Goal: Transaction & Acquisition: Purchase product/service

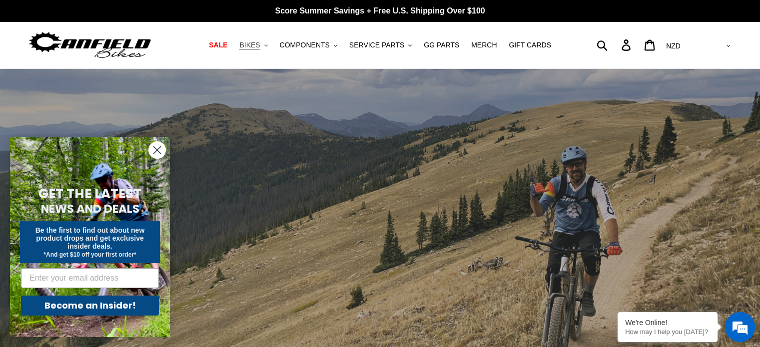
click at [260, 46] on span "BIKES" at bounding box center [249, 45] width 20 height 8
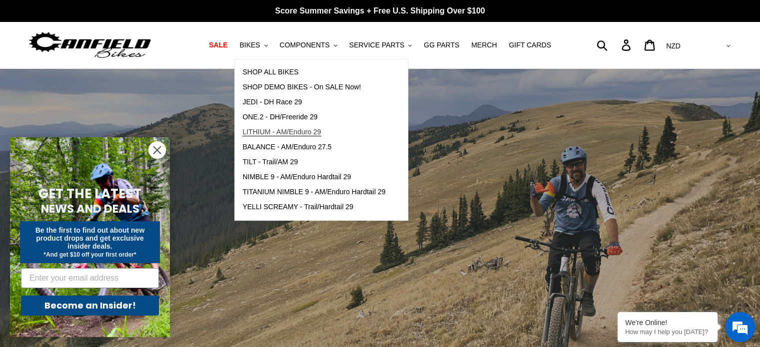
click at [305, 128] on span "LITHIUM - AM/Enduro 29" at bounding box center [281, 132] width 78 height 8
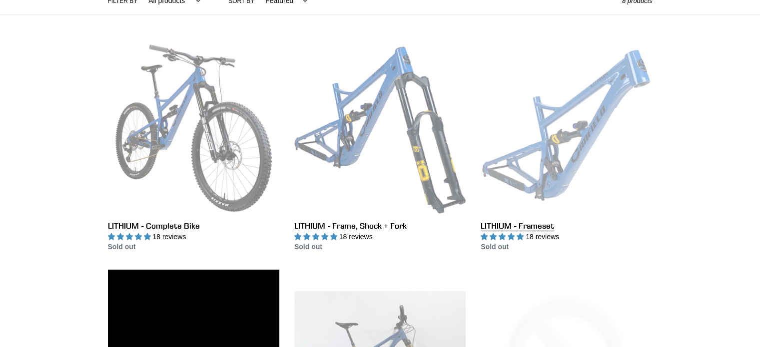
click at [576, 129] on link "LITHIUM - Frameset" at bounding box center [566, 147] width 171 height 210
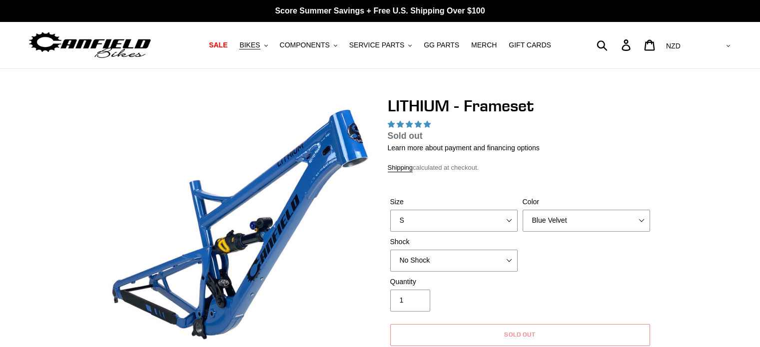
scroll to position [100, 0]
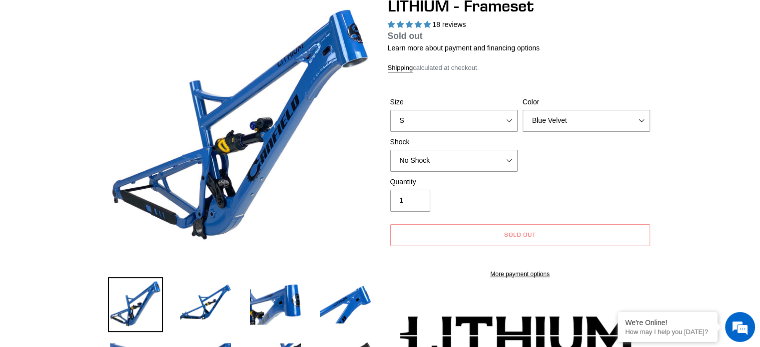
select select "highest-rating"
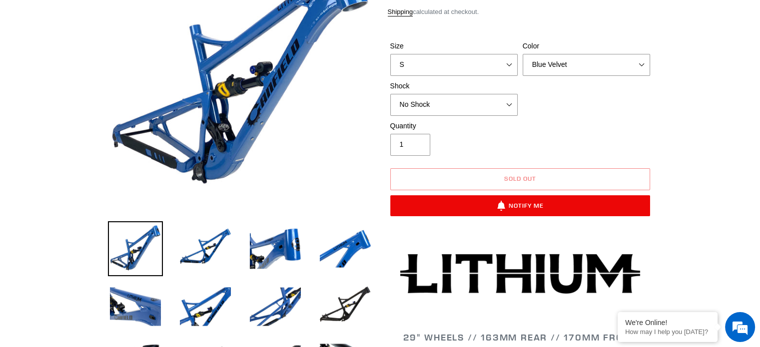
scroll to position [150, 0]
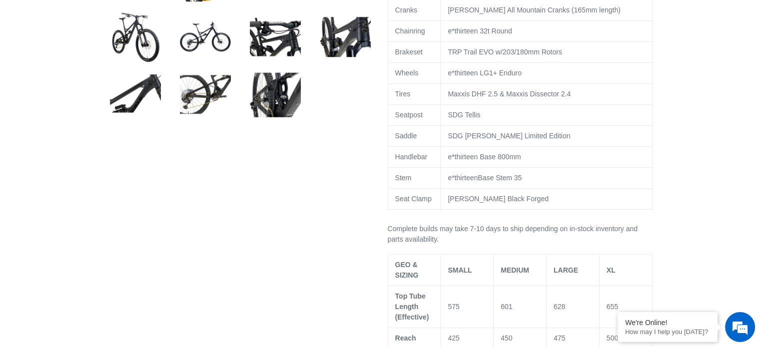
select select "highest-rating"
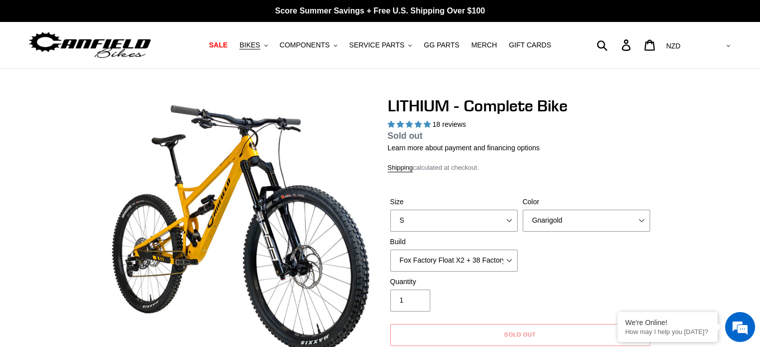
scroll to position [50, 0]
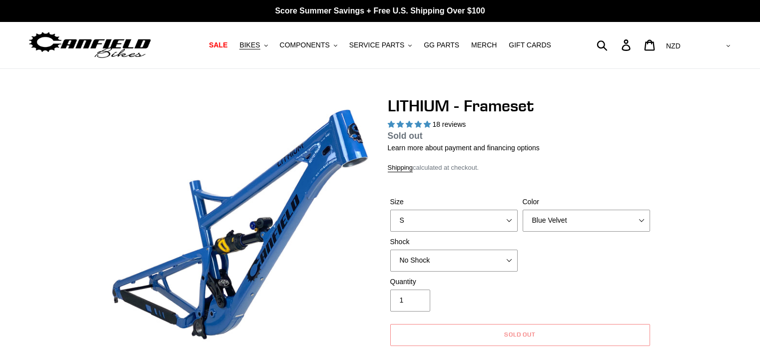
select select "highest-rating"
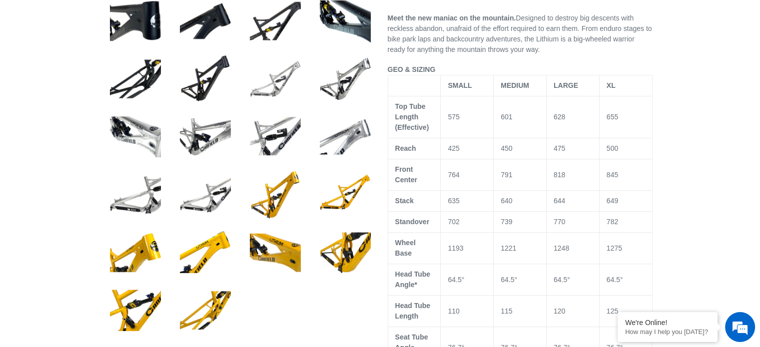
click at [282, 87] on img at bounding box center [275, 78] width 55 height 55
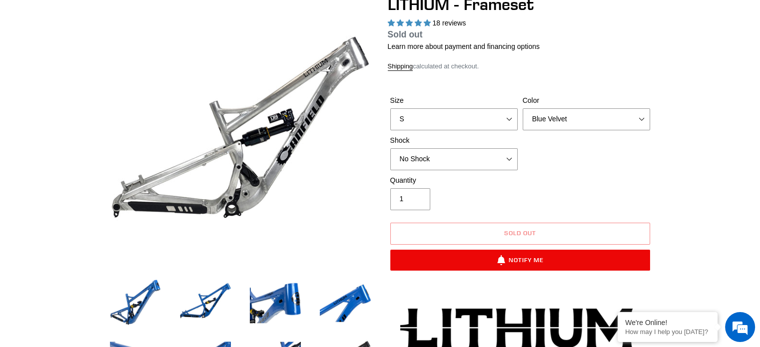
scroll to position [100, 0]
